Goal: Information Seeking & Learning: Learn about a topic

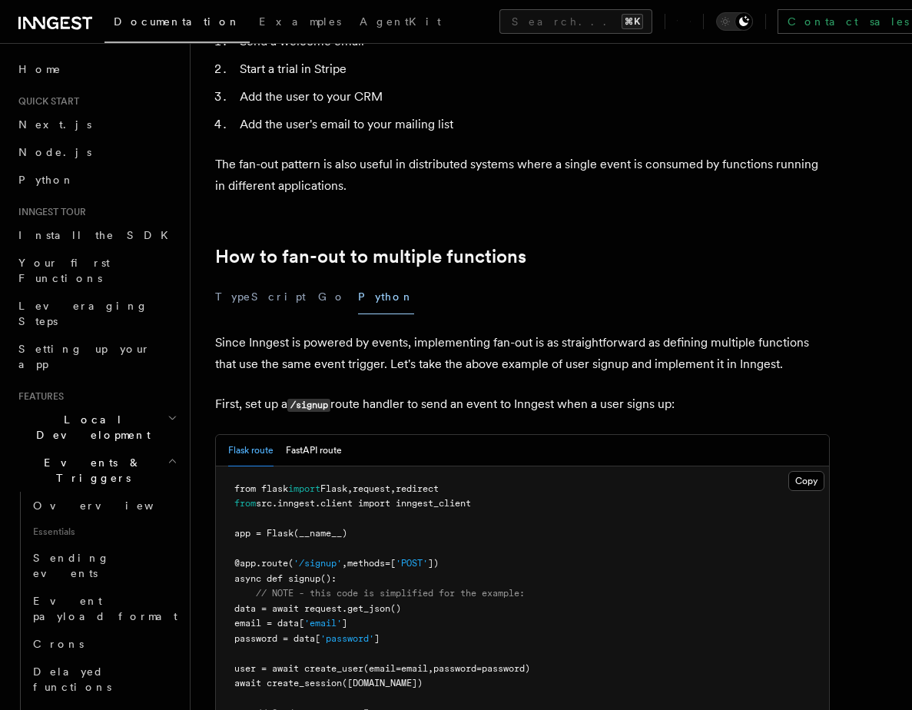
scroll to position [599, 0]
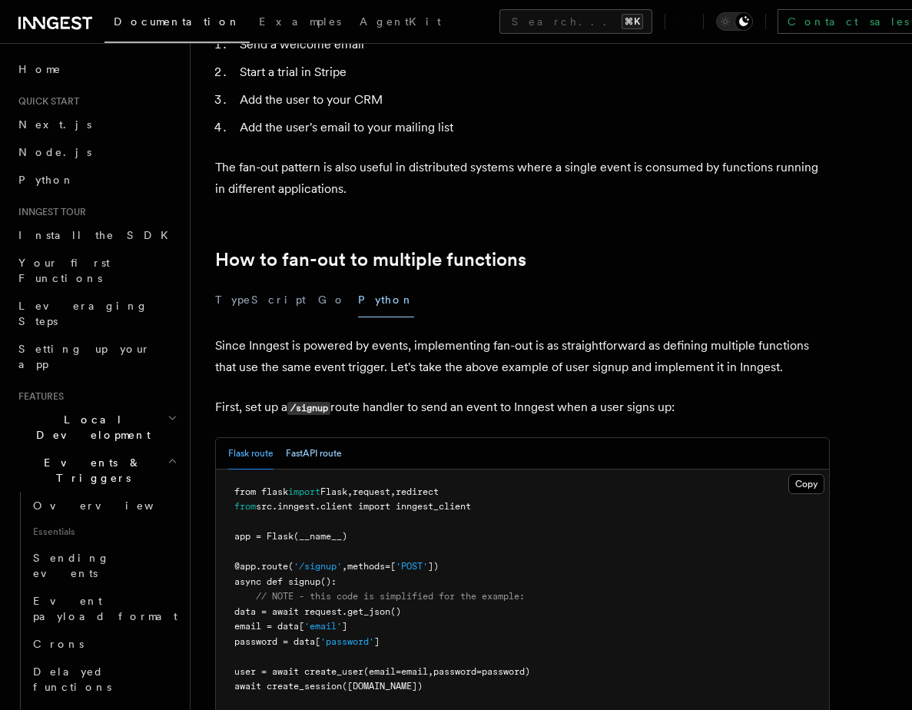
click at [334, 438] on button "FastAPI route" at bounding box center [314, 453] width 56 height 31
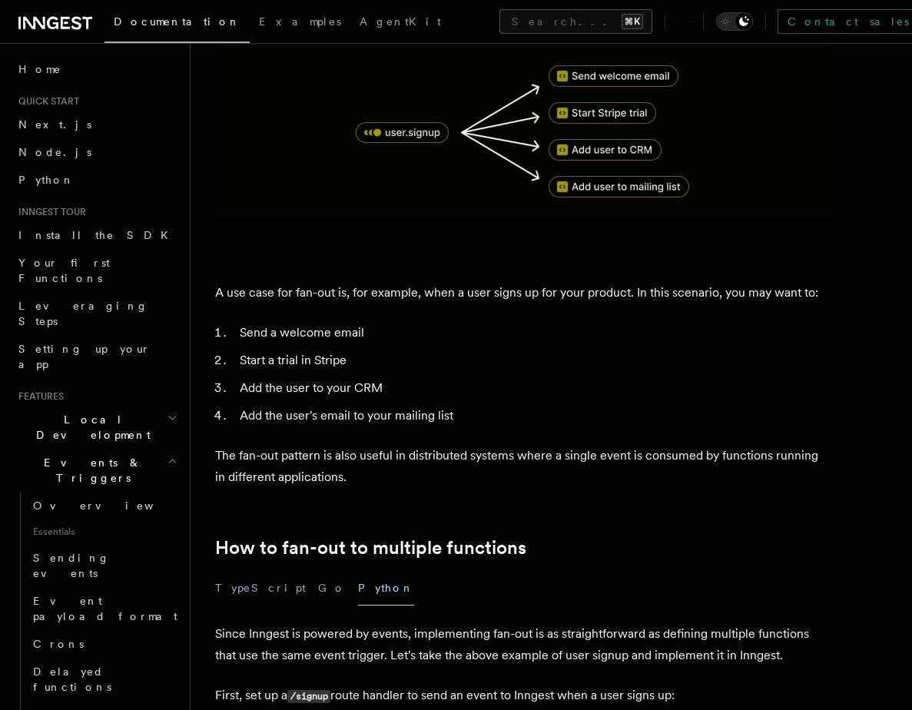
scroll to position [310, 0]
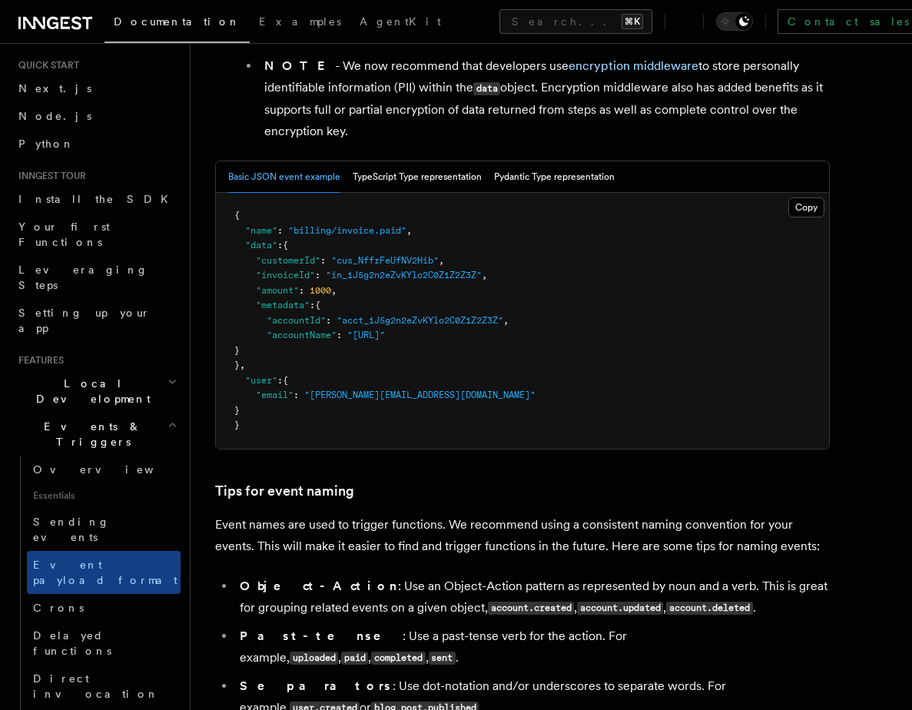
scroll to position [1016, 0]
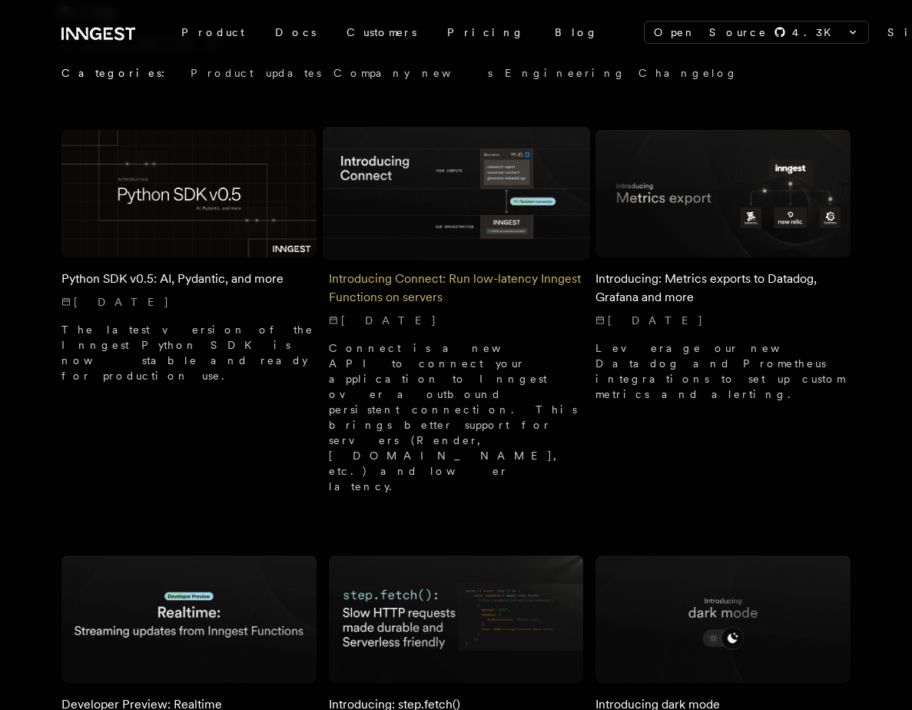
scroll to position [86, 0]
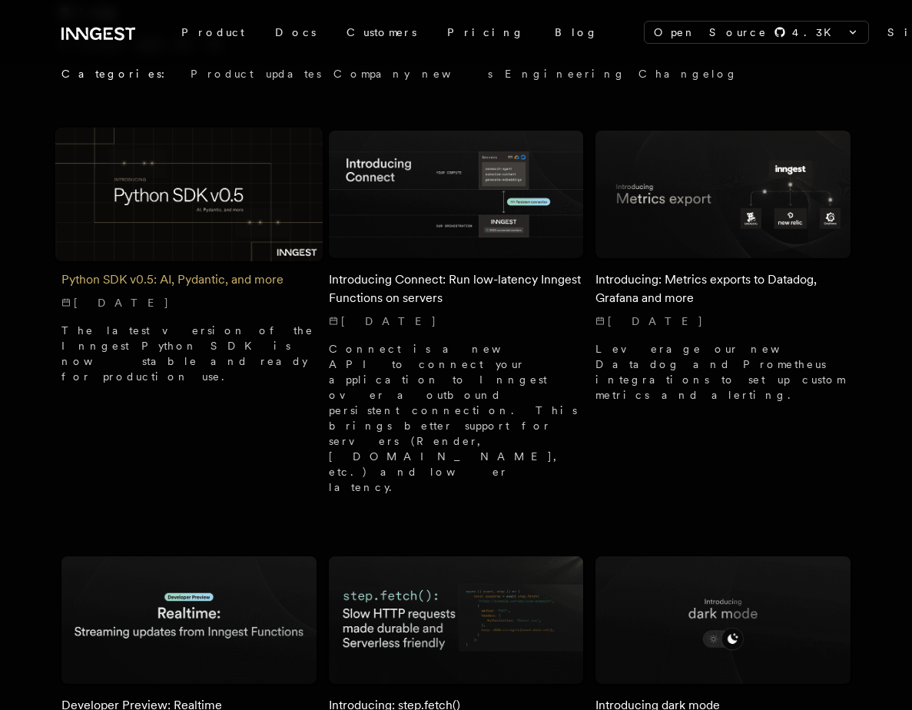
click at [167, 268] on div "Python SDK v0.5: AI, Pydantic, and more 6/23/2025 The latest version of the Inn…" at bounding box center [188, 321] width 255 height 126
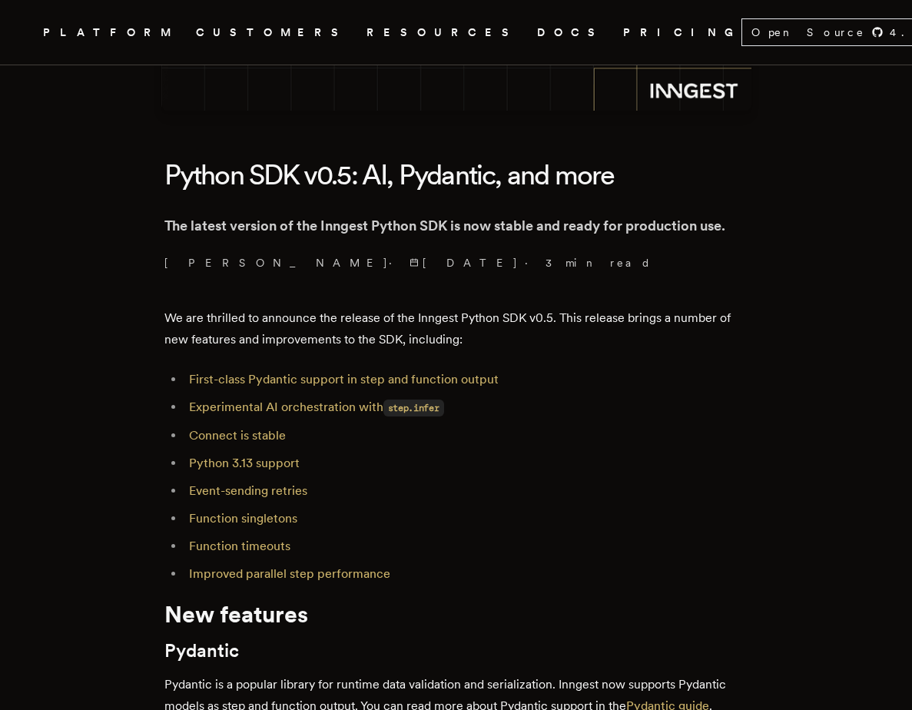
scroll to position [313, 0]
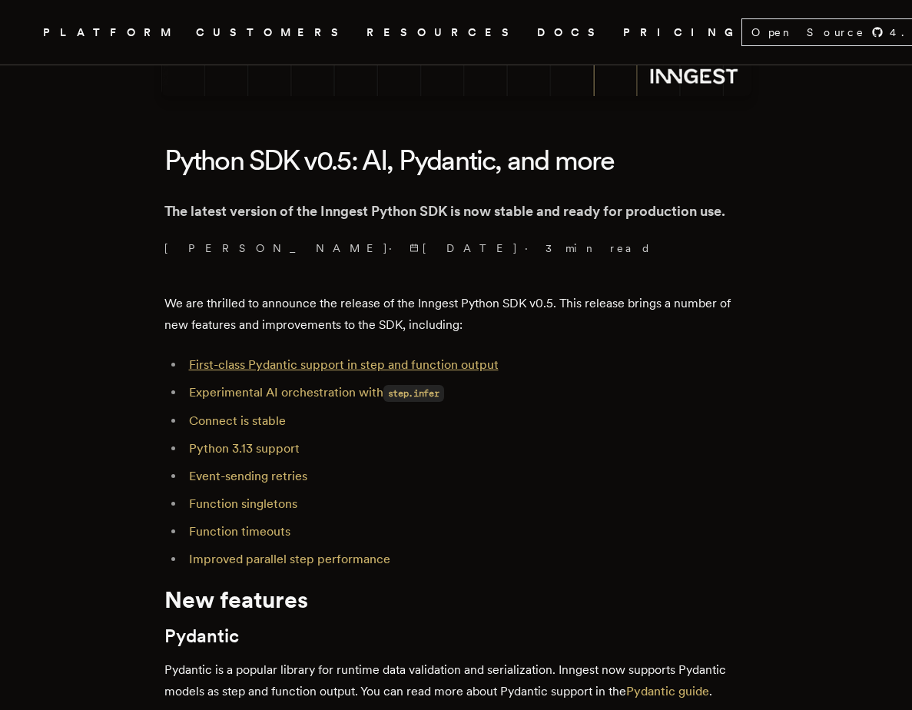
click at [253, 361] on link "First-class Pydantic support in step and function output" at bounding box center [344, 364] width 310 height 15
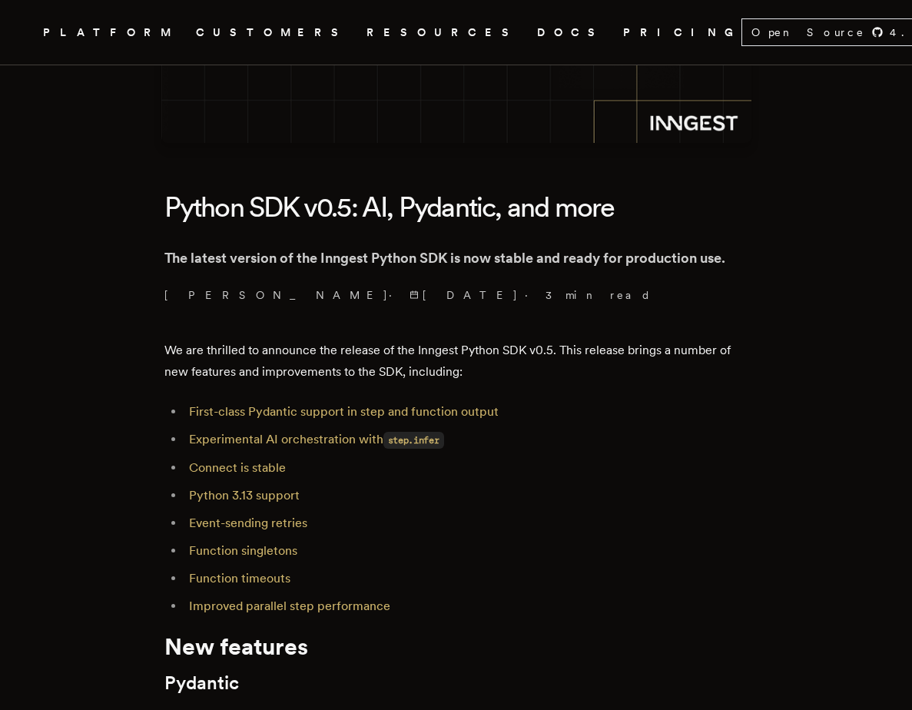
scroll to position [264, 0]
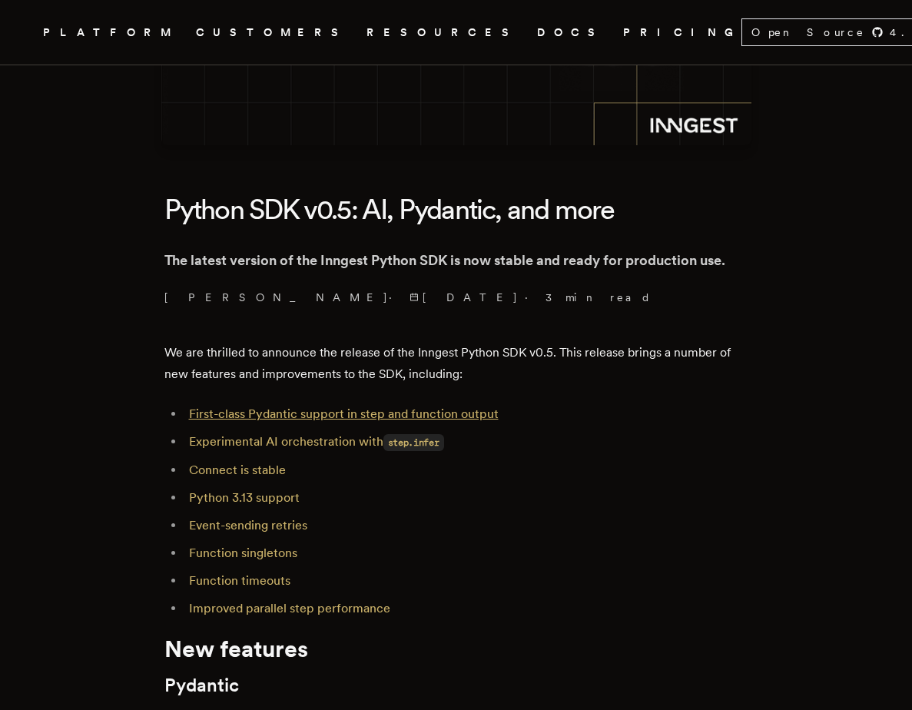
click at [254, 413] on link "First-class Pydantic support in step and function output" at bounding box center [344, 413] width 310 height 15
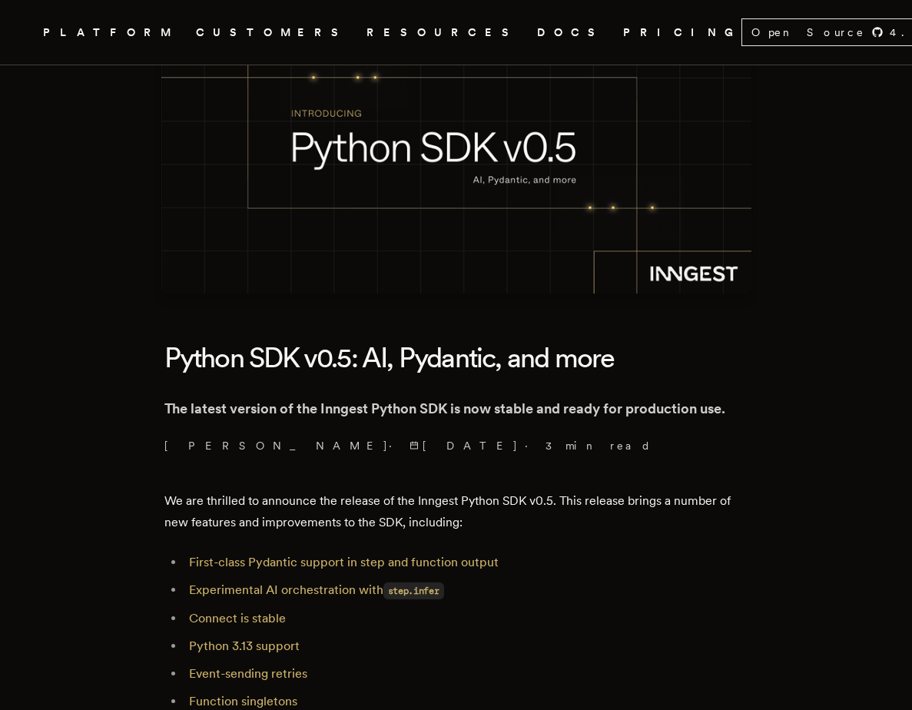
scroll to position [126, 0]
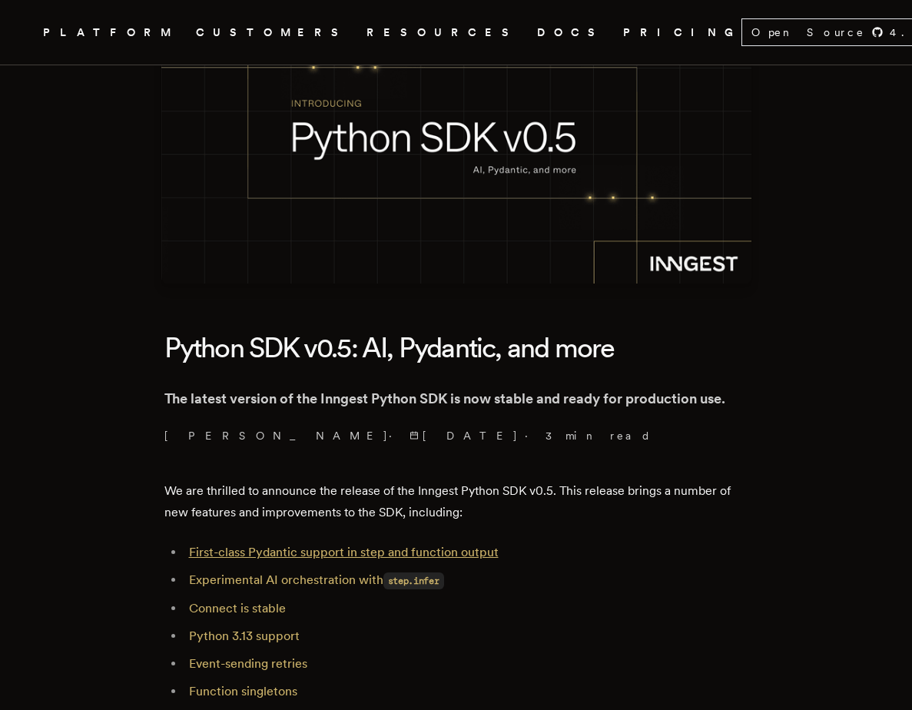
click at [283, 553] on link "First-class Pydantic support in step and function output" at bounding box center [344, 552] width 310 height 15
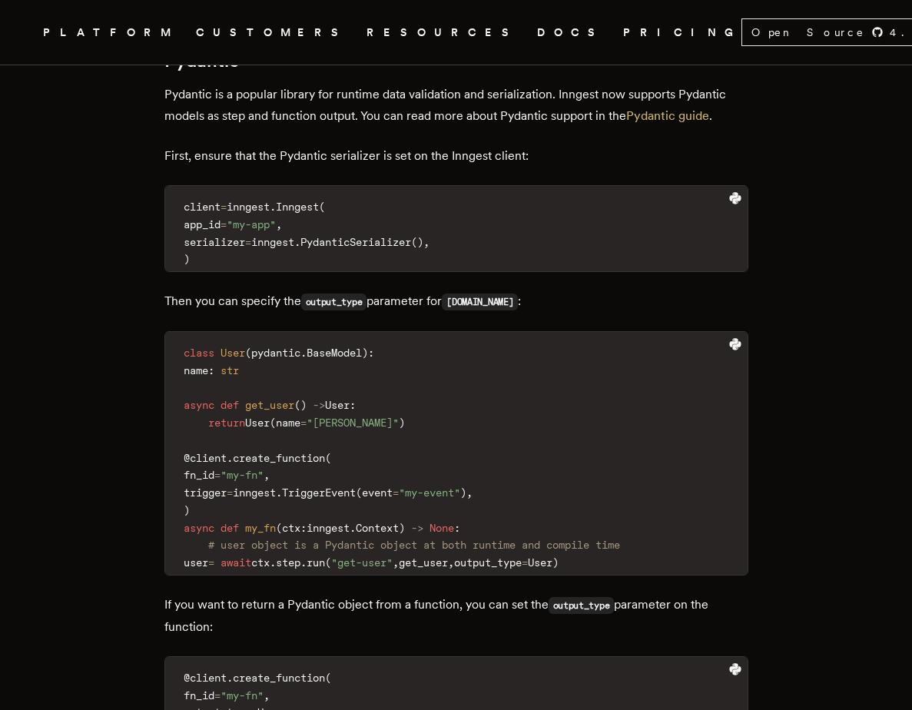
scroll to position [886, 0]
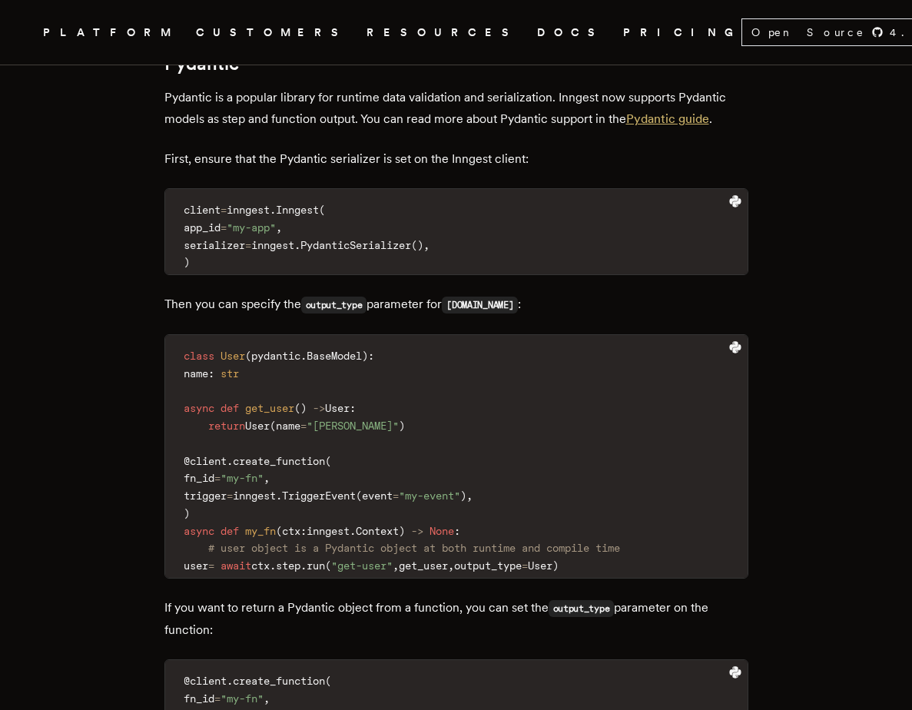
click at [683, 122] on link "Pydantic guide" at bounding box center [667, 118] width 83 height 15
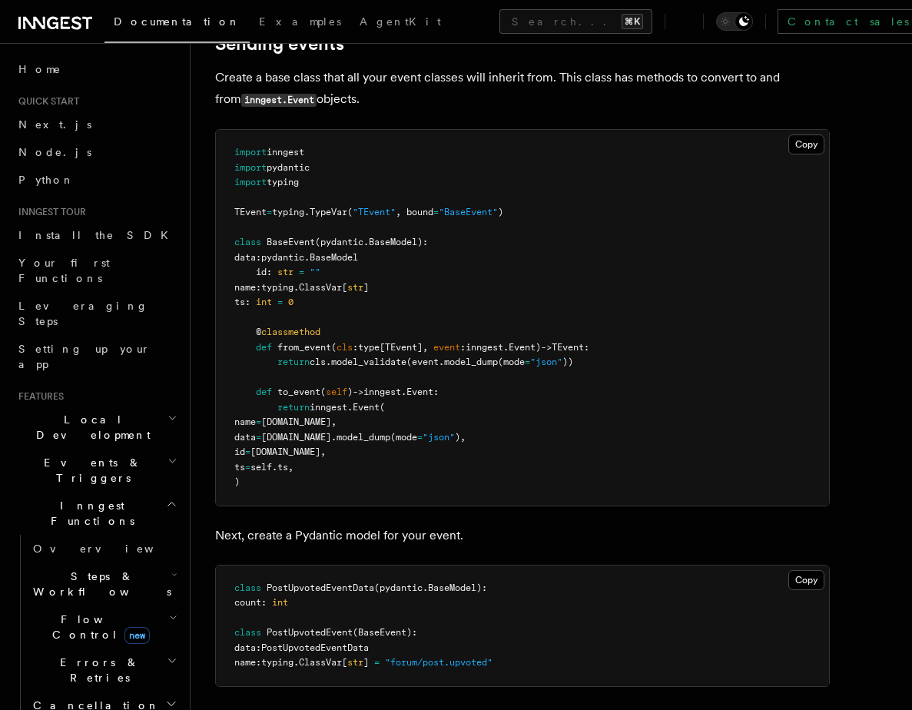
scroll to position [1565, 0]
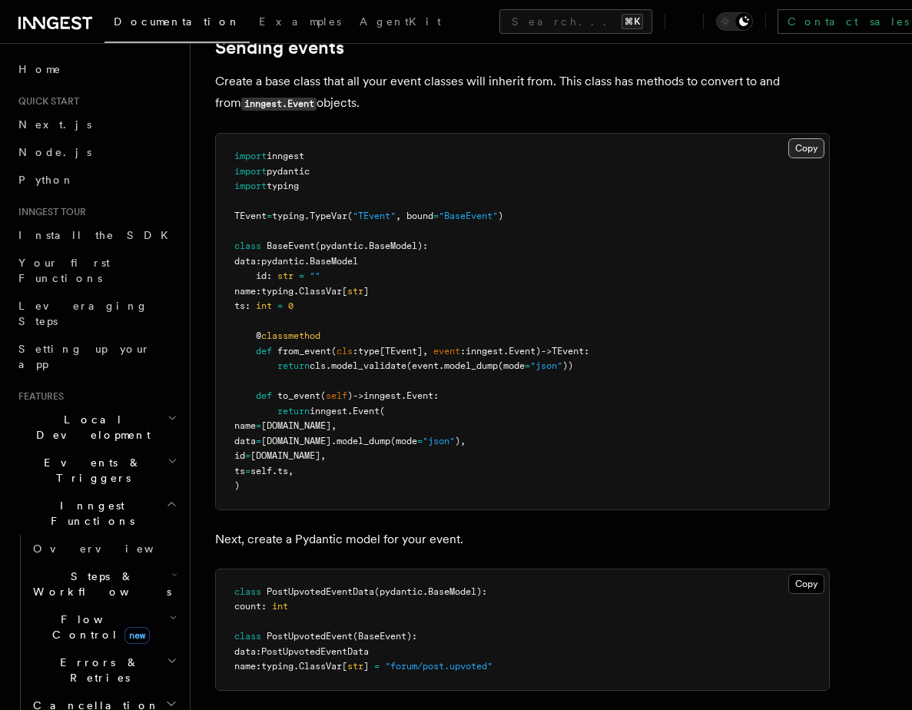
click at [803, 151] on button "Copy Copied" at bounding box center [806, 148] width 36 height 20
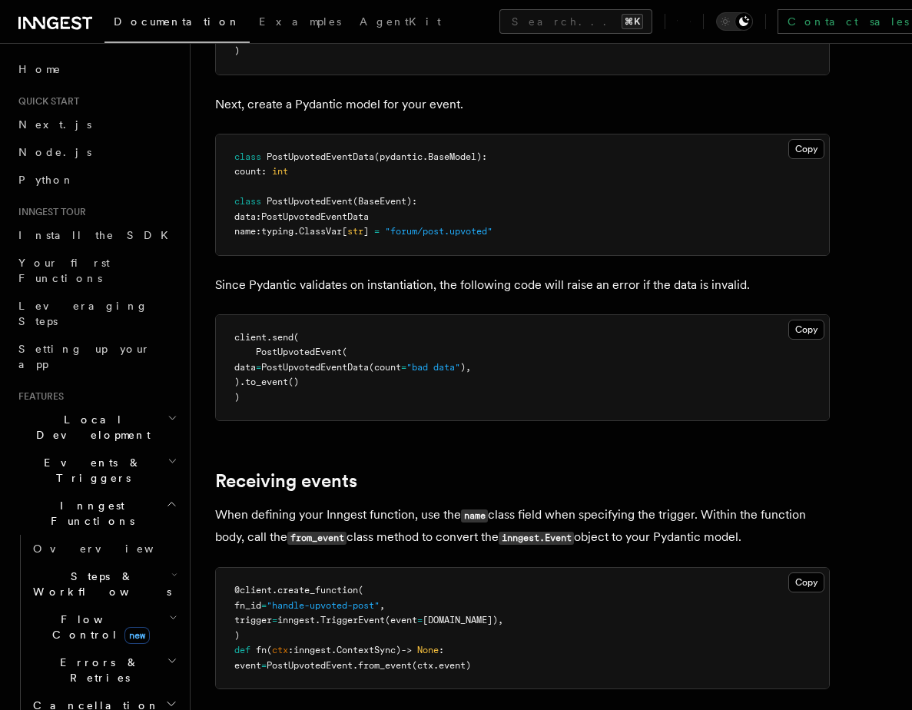
scroll to position [2000, 0]
click at [58, 168] on link "Python" at bounding box center [96, 180] width 168 height 28
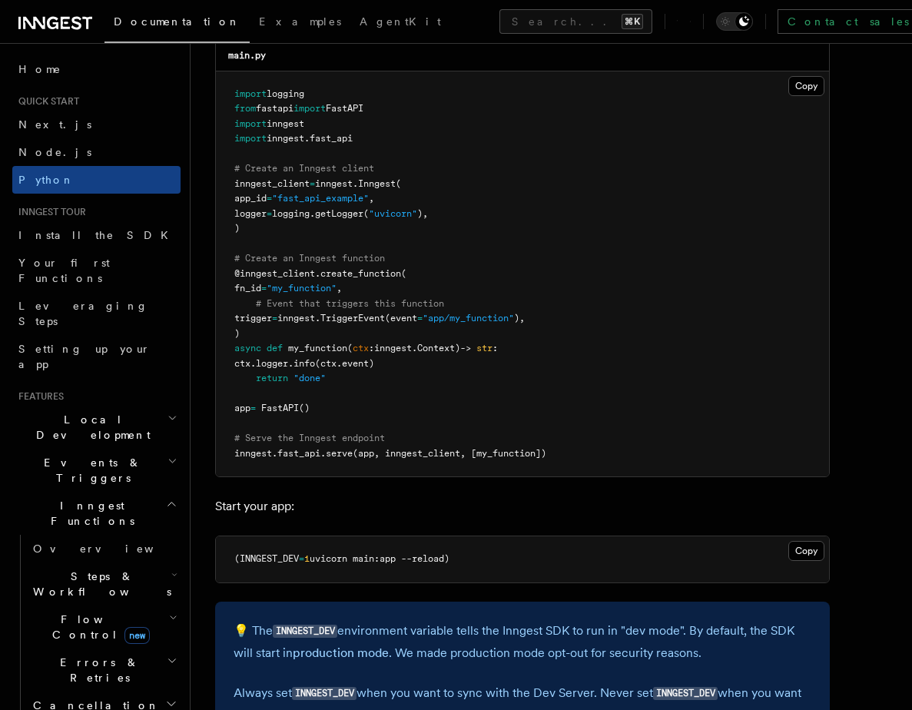
scroll to position [1108, 0]
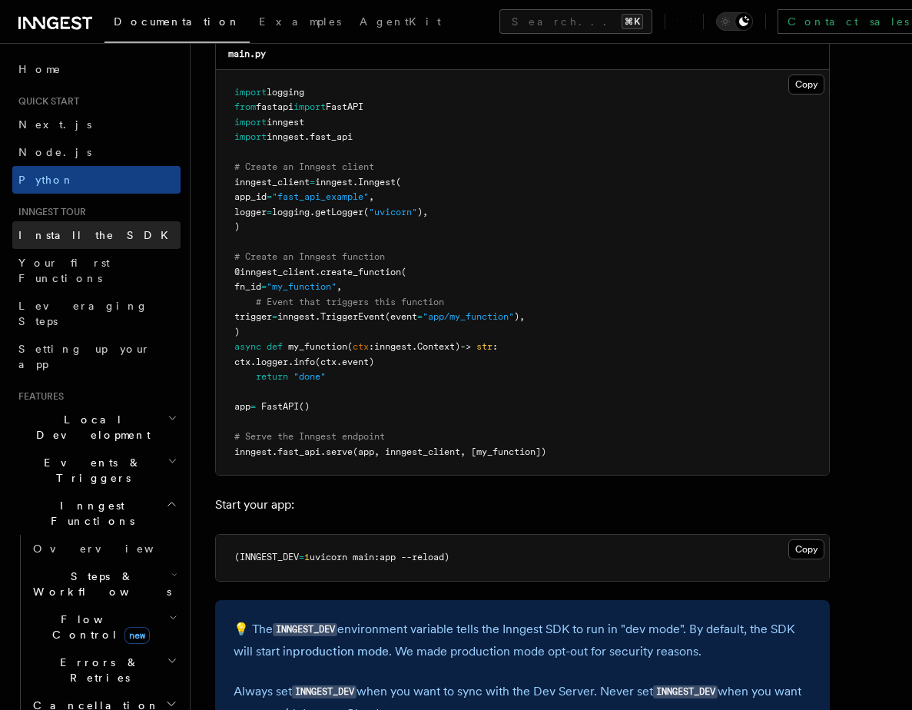
click at [58, 237] on span "Install the SDK" at bounding box center [97, 235] width 159 height 12
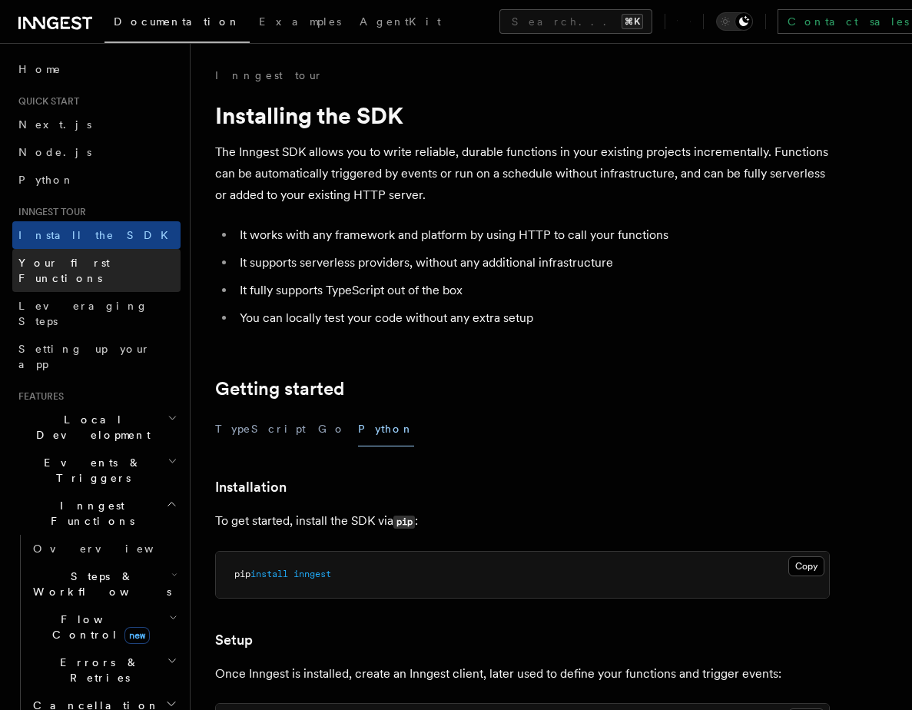
click at [63, 267] on span "Your first Functions" at bounding box center [63, 271] width 91 height 28
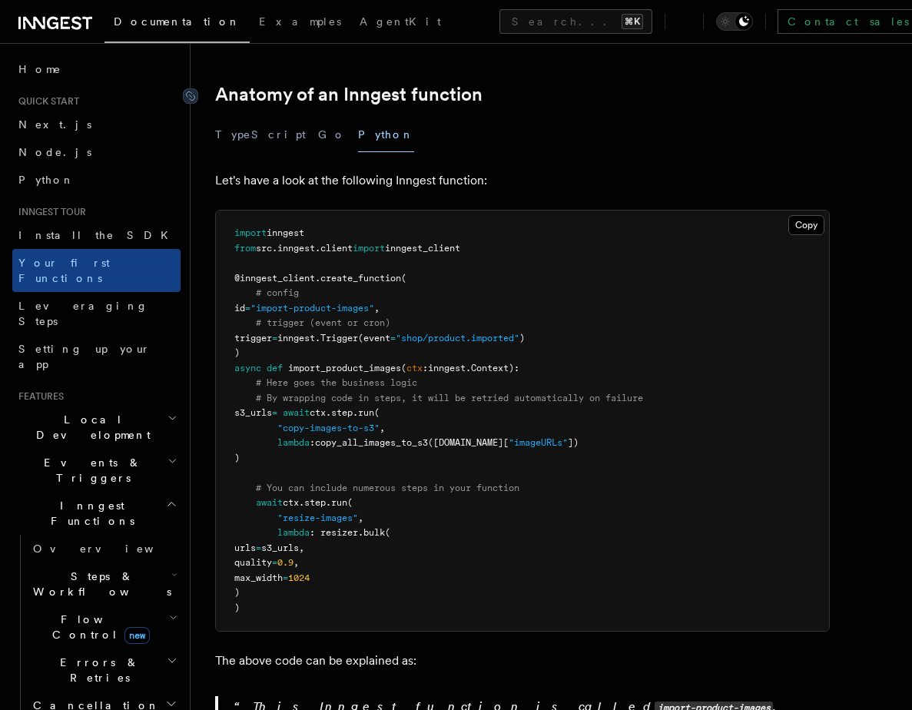
scroll to position [255, 0]
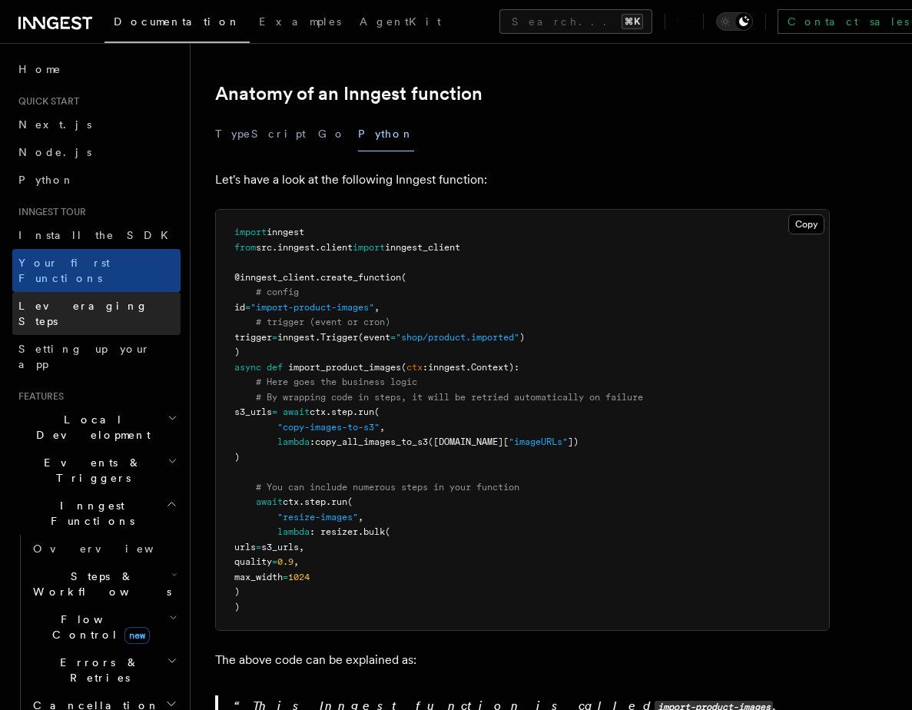
click at [101, 300] on span "Leveraging Steps" at bounding box center [83, 314] width 130 height 28
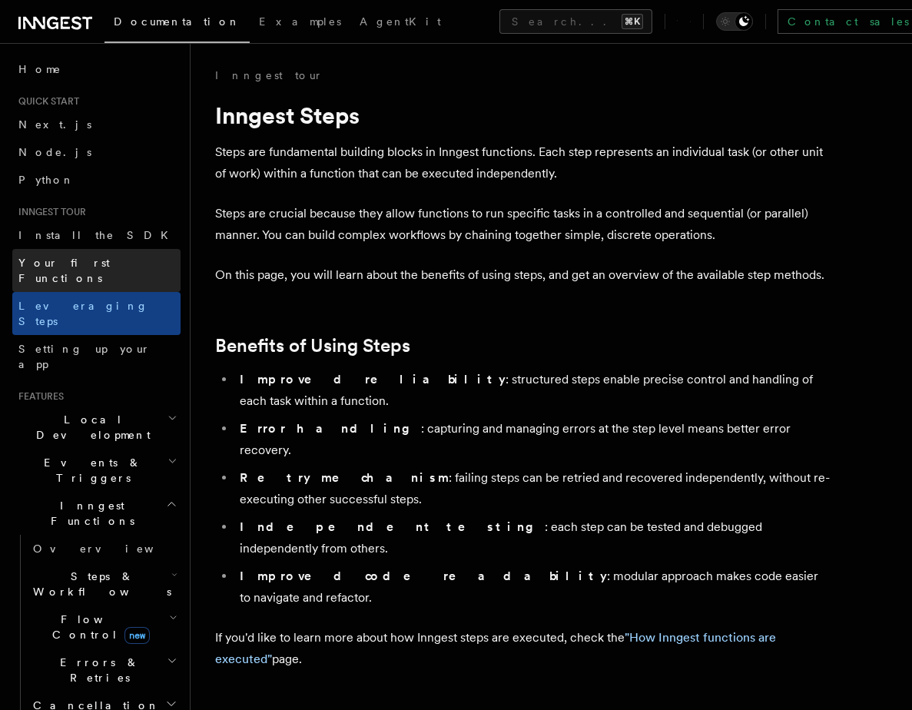
click at [94, 263] on span "Your first Functions" at bounding box center [63, 271] width 91 height 28
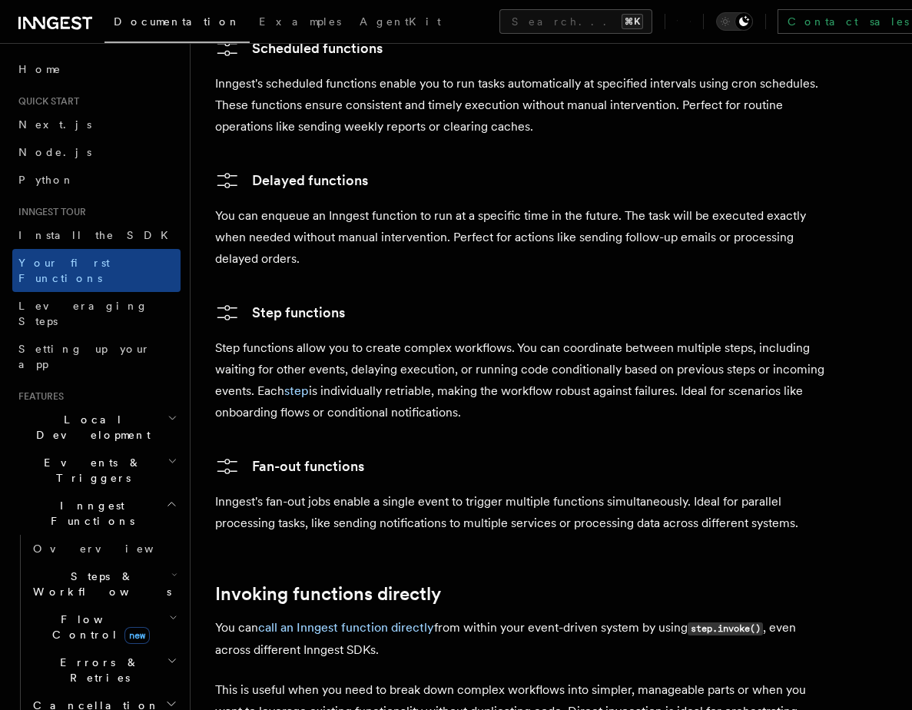
scroll to position [2731, 0]
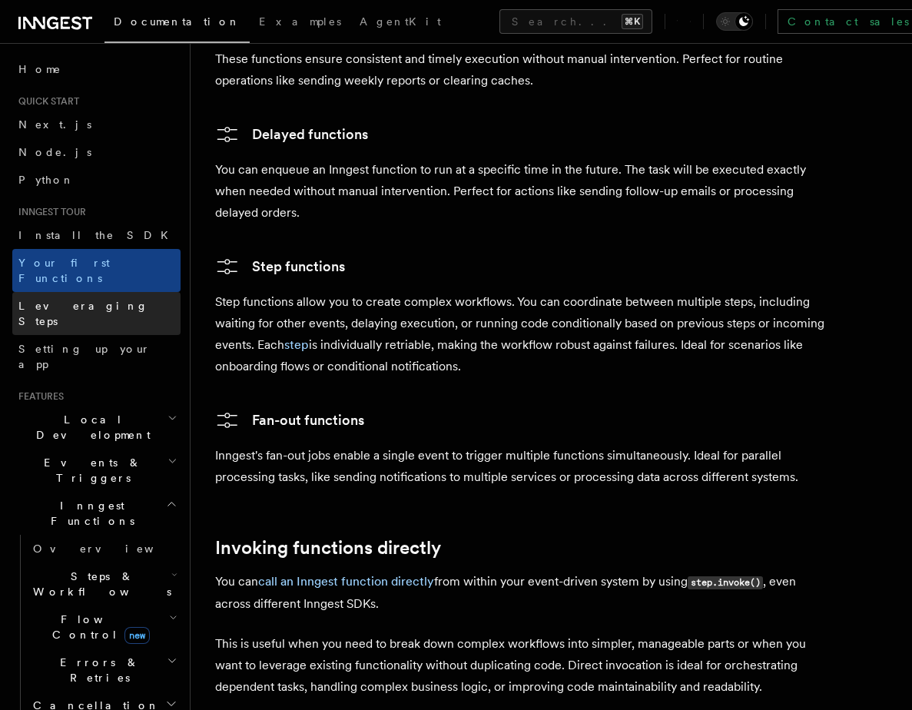
click at [81, 300] on span "Leveraging Steps" at bounding box center [83, 314] width 130 height 28
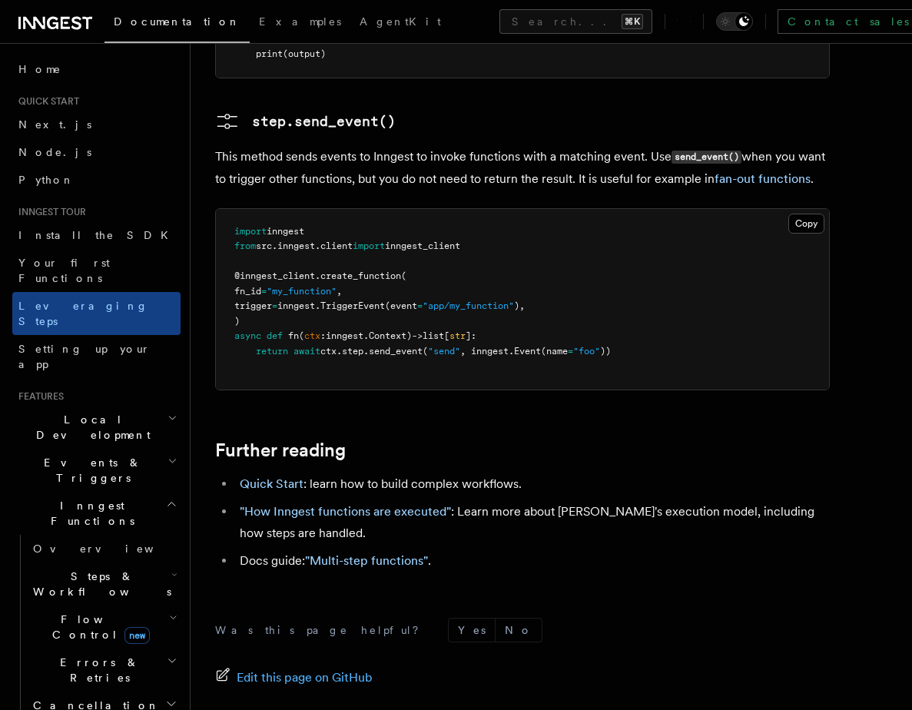
scroll to position [3518, 0]
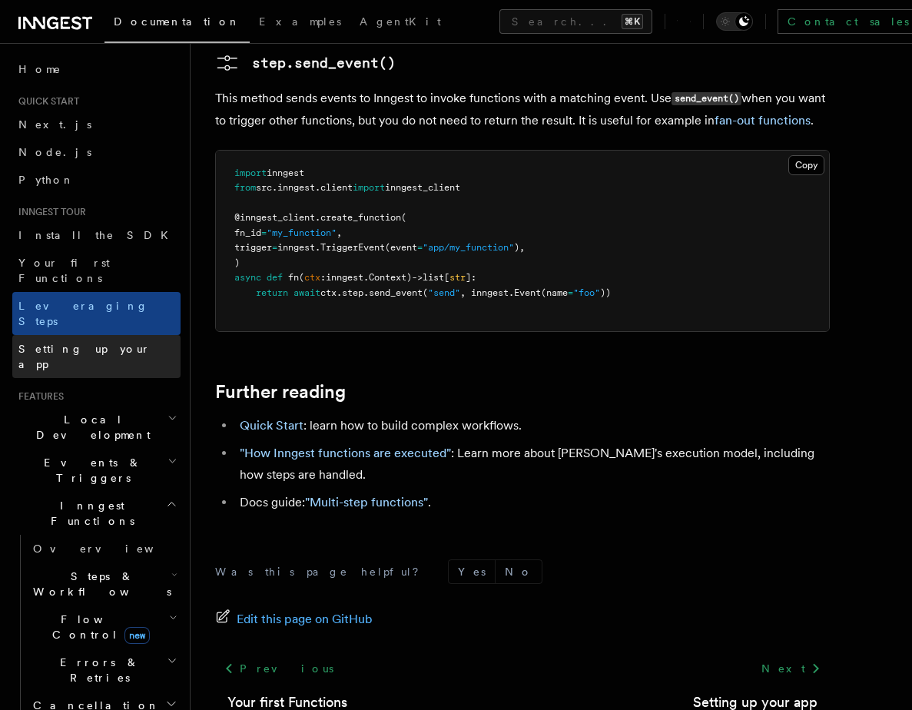
click at [93, 343] on span "Setting up your app" at bounding box center [84, 357] width 132 height 28
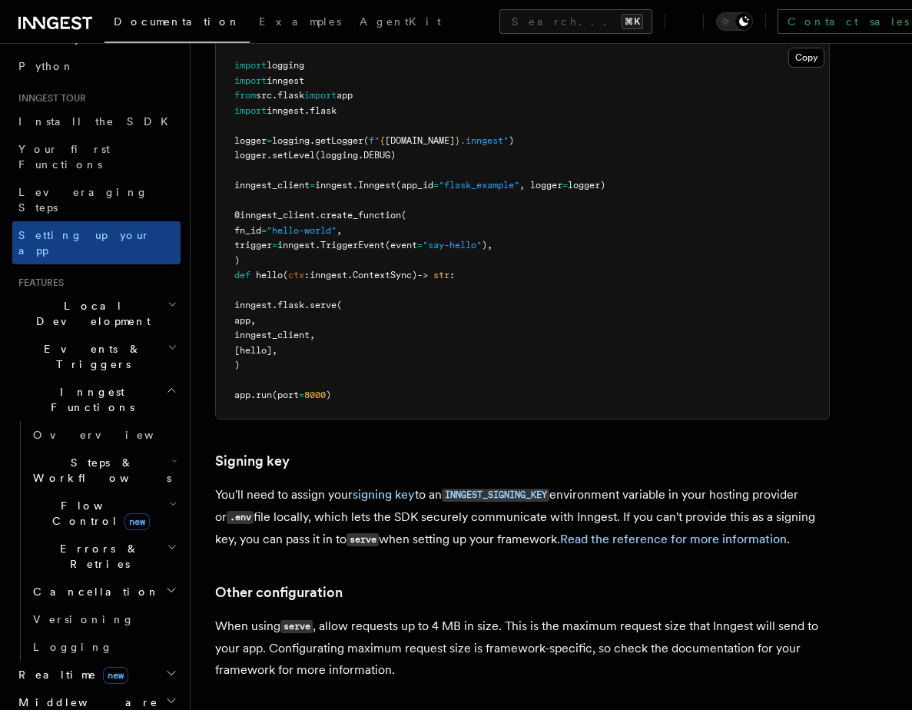
scroll to position [116, 0]
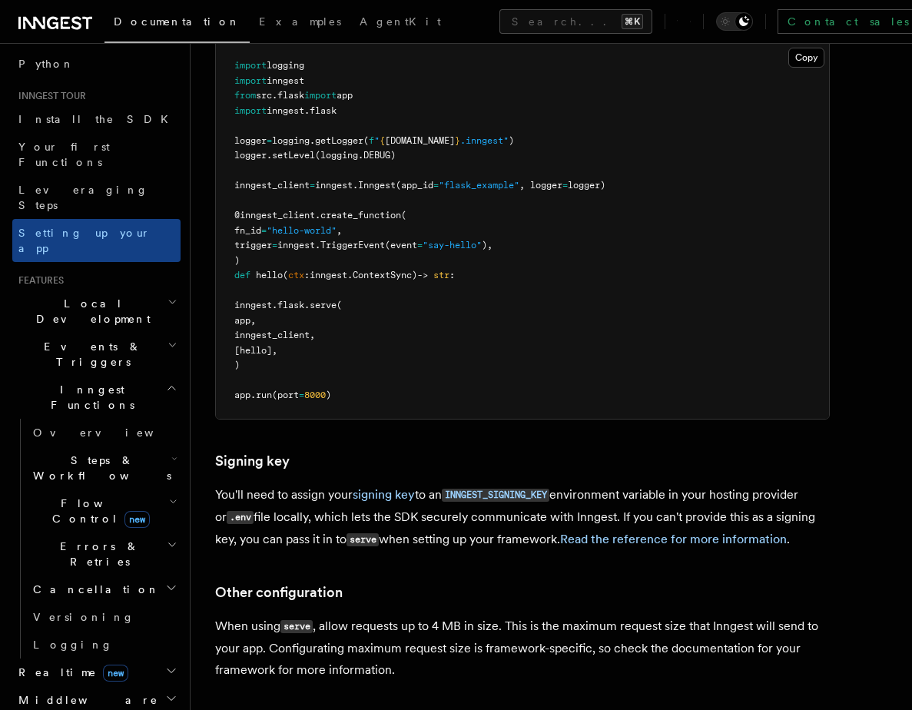
click at [171, 452] on icon "button" at bounding box center [174, 458] width 6 height 12
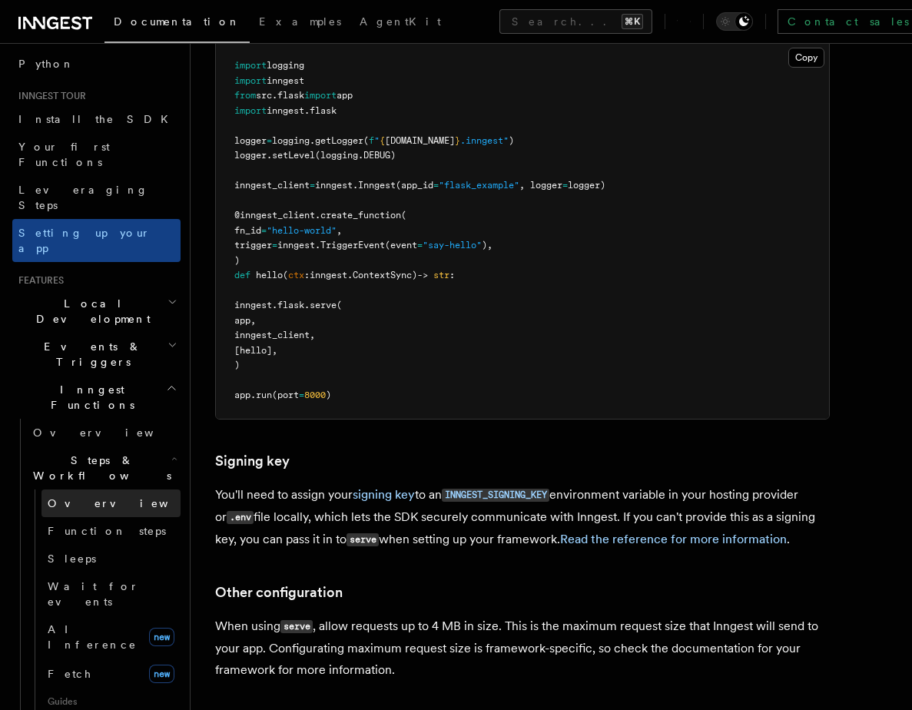
click at [71, 497] on span "Overview" at bounding box center [127, 503] width 158 height 12
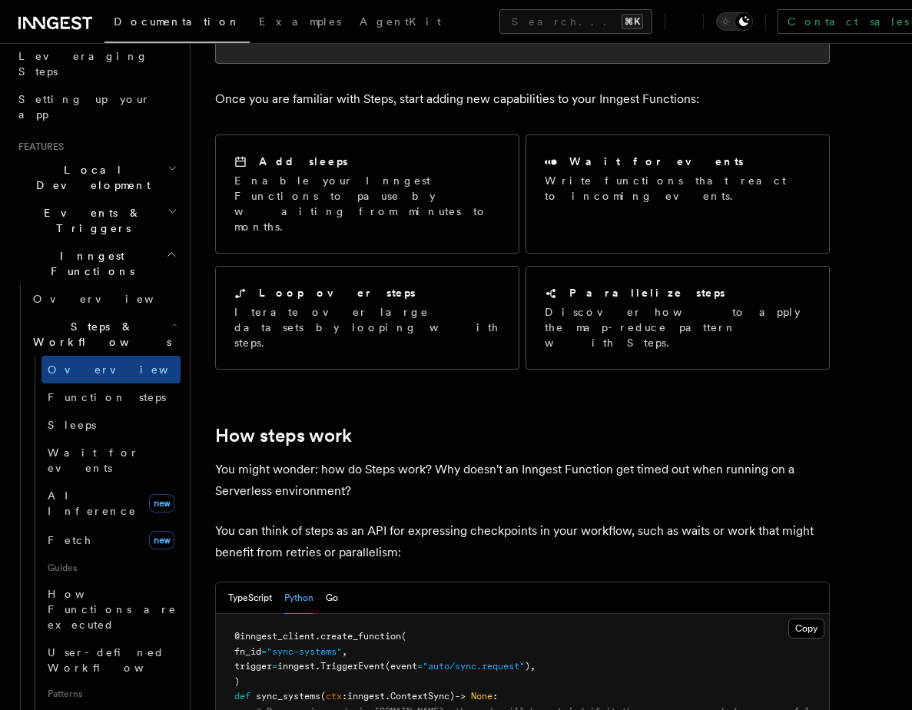
scroll to position [259, 0]
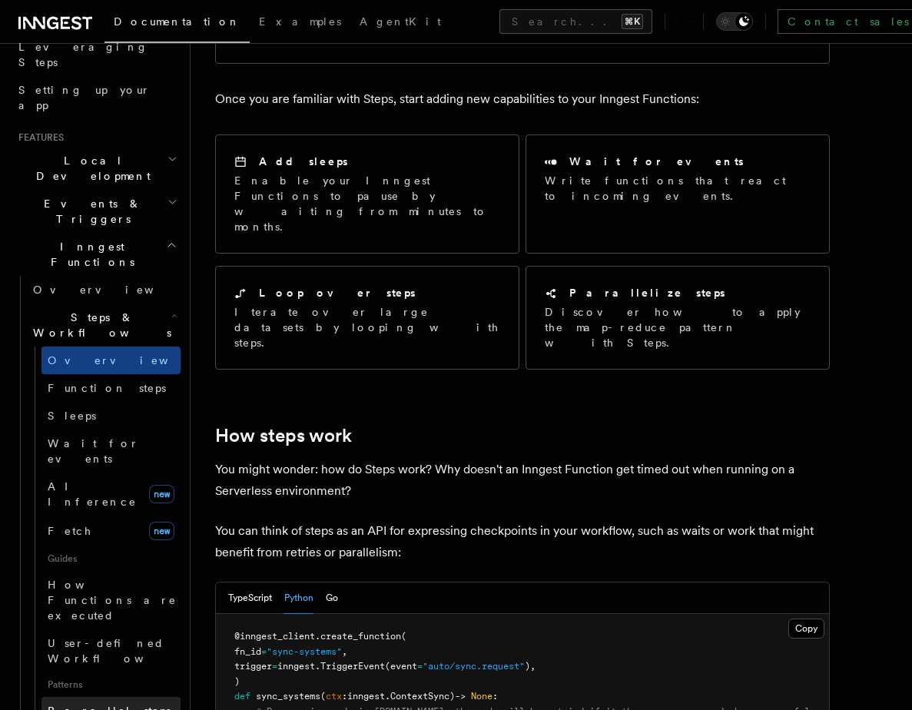
click at [81, 704] on span "Parallel steps" at bounding box center [109, 710] width 123 height 12
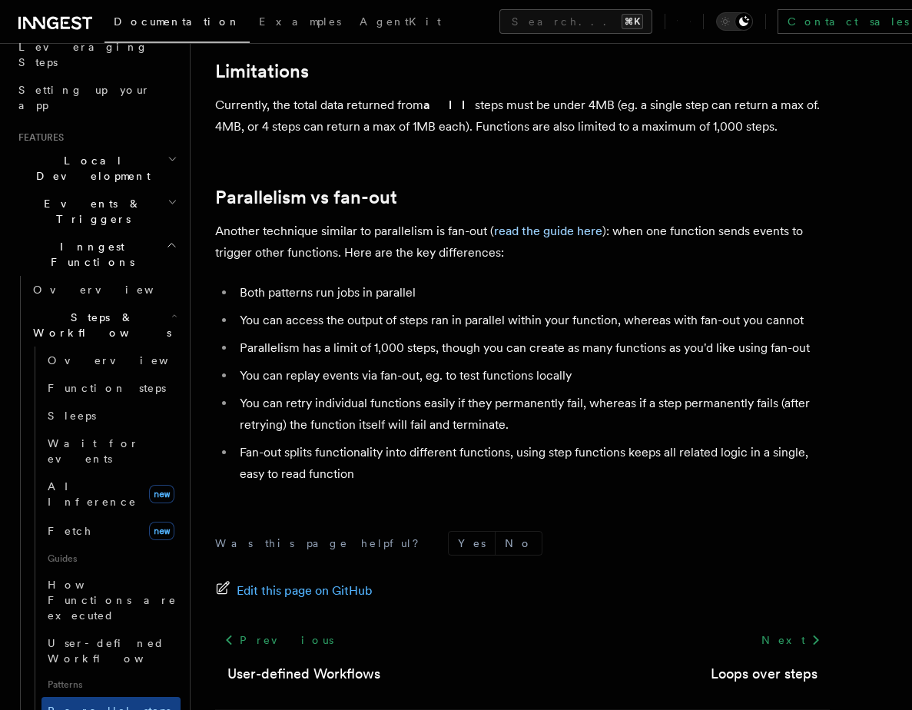
scroll to position [2669, 0]
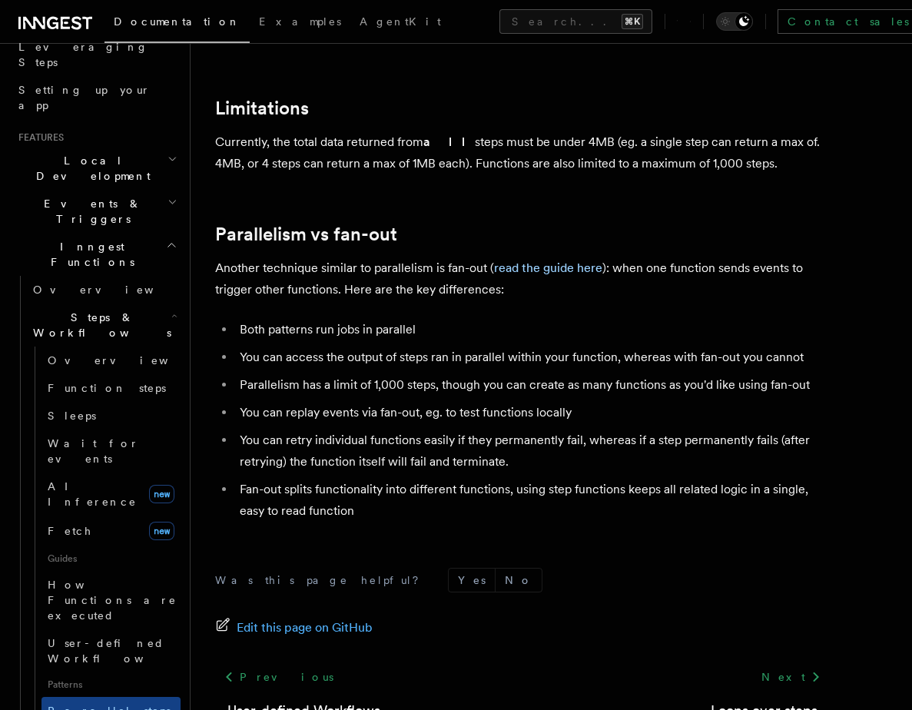
click at [355, 484] on li "Fan-out splits functionality into different functions, using step functions kee…" at bounding box center [532, 500] width 595 height 43
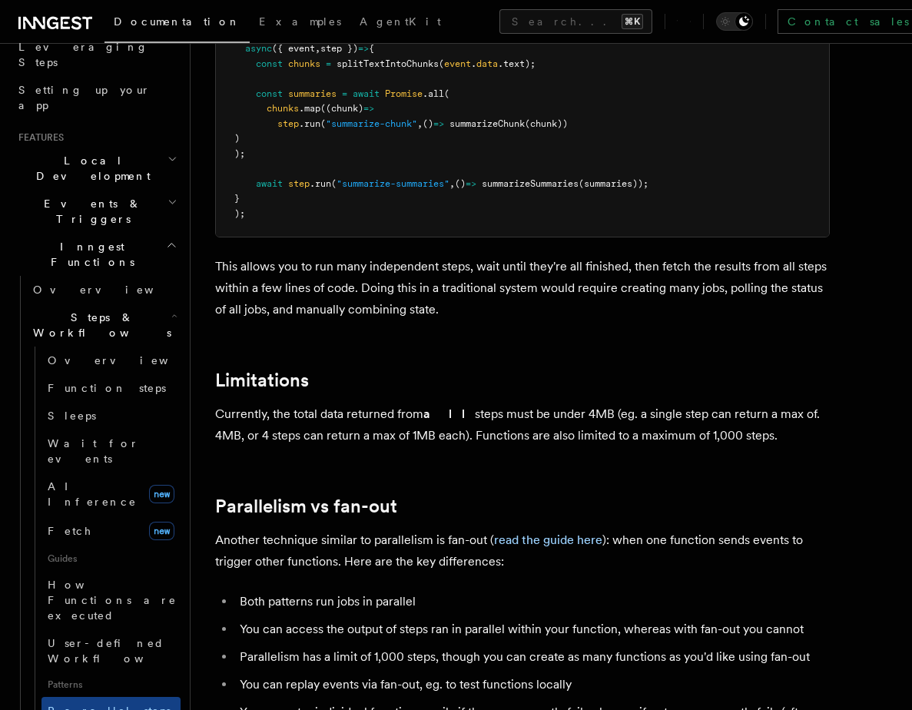
scroll to position [2764, 0]
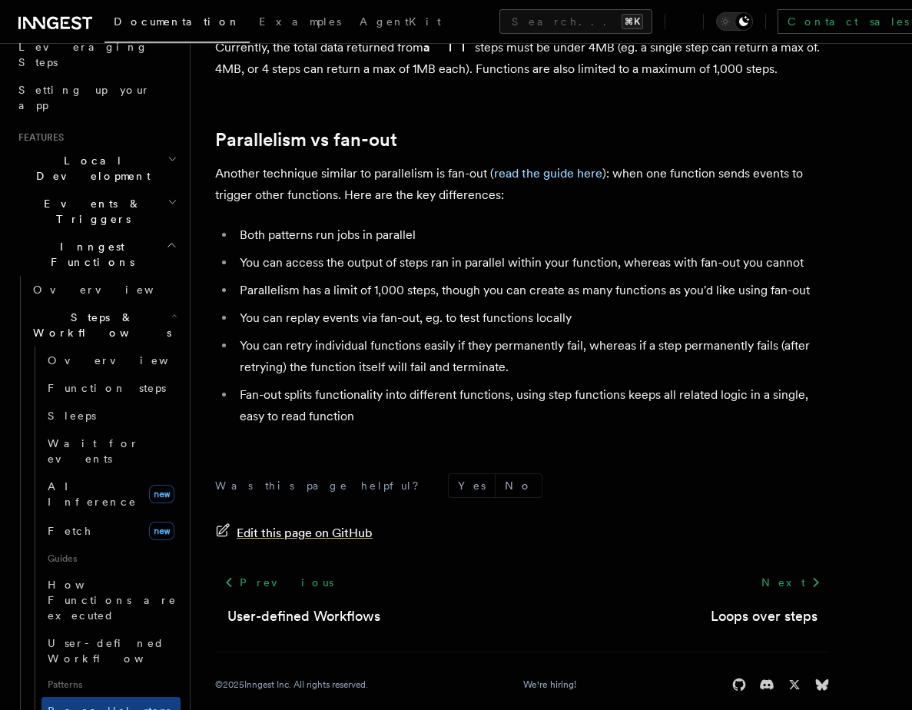
click at [251, 522] on span "Edit this page on GitHub" at bounding box center [305, 533] width 136 height 22
